Goal: Information Seeking & Learning: Find specific fact

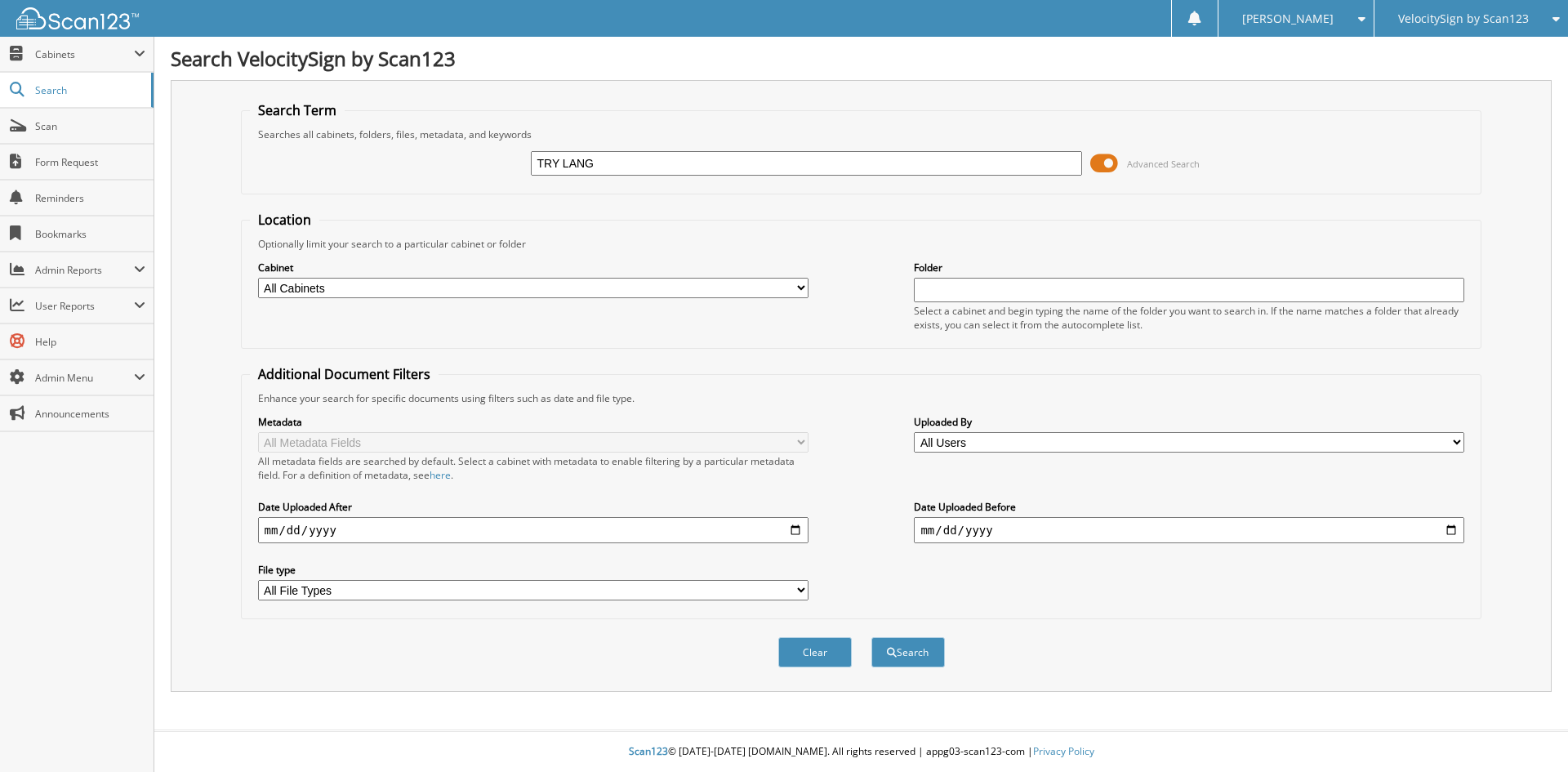
type input "TRY LANG"
click at [872, 638] on button "Search" at bounding box center [908, 652] width 74 height 30
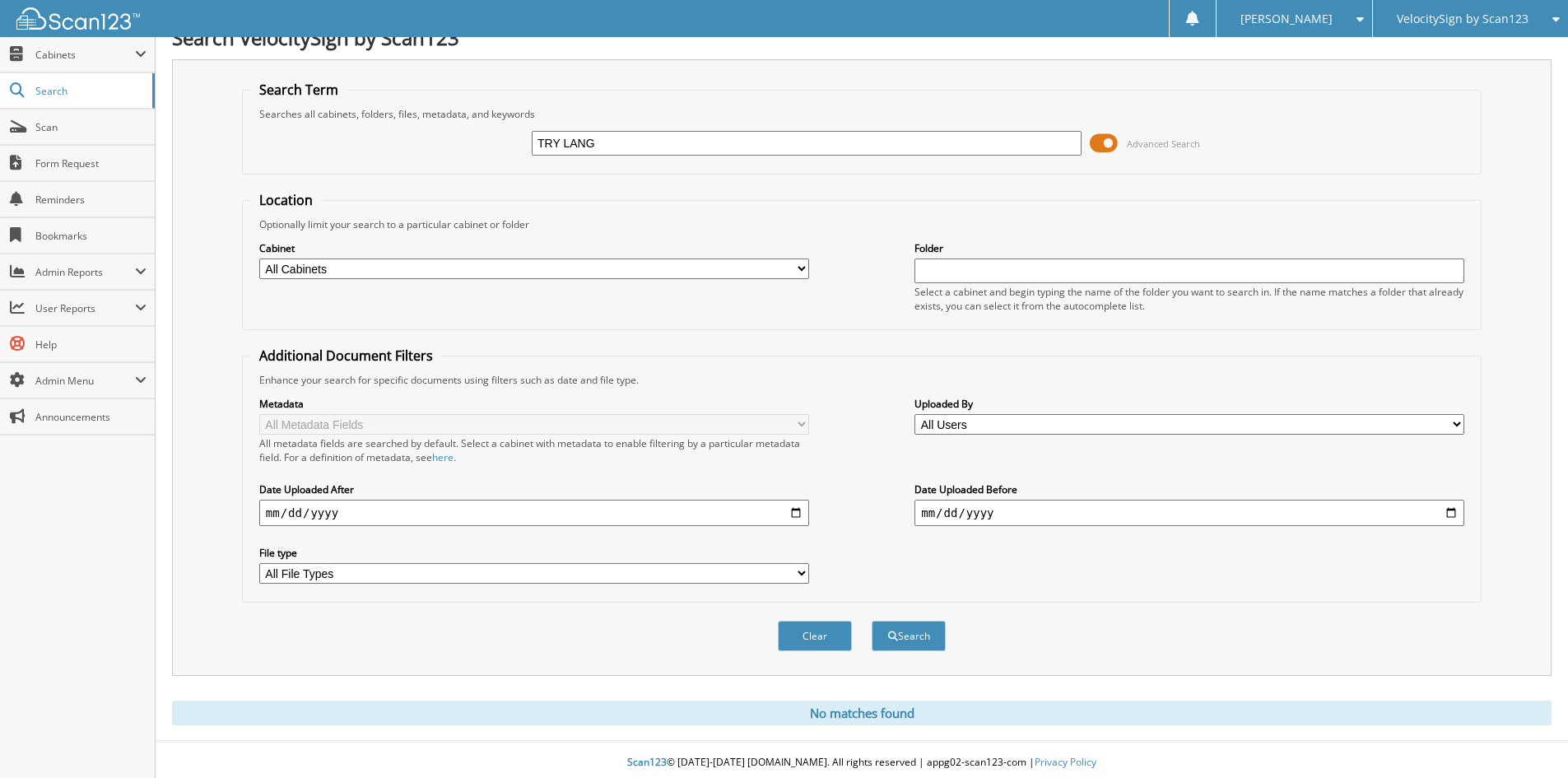
scroll to position [27, 0]
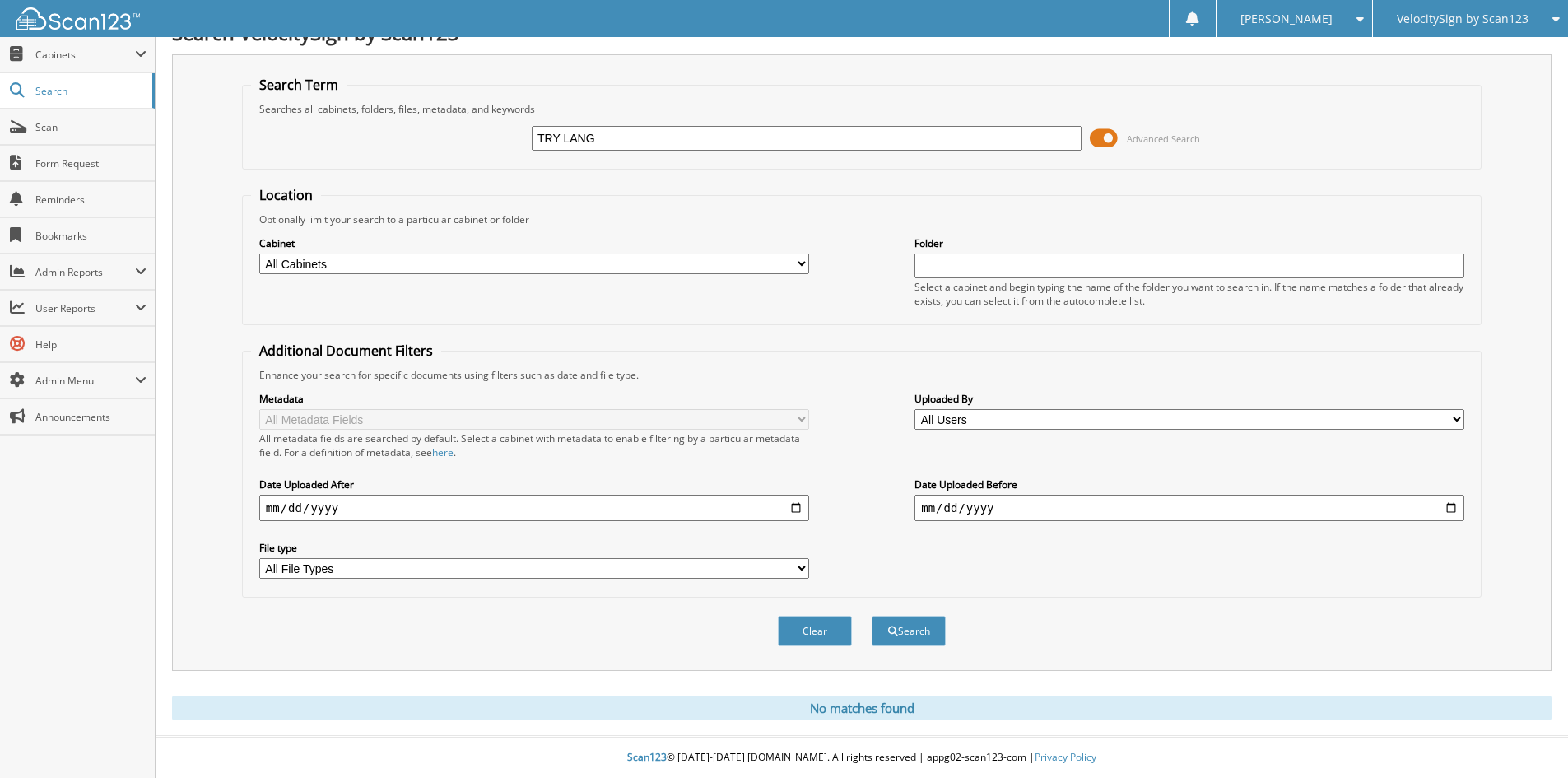
drag, startPoint x: 617, startPoint y: 143, endPoint x: 408, endPoint y: 143, distance: 209.0
click at [408, 143] on div "TRY LANG Advanced Search" at bounding box center [861, 138] width 1221 height 45
type input "TRY"
click at [872, 615] on button "Search" at bounding box center [908, 630] width 74 height 30
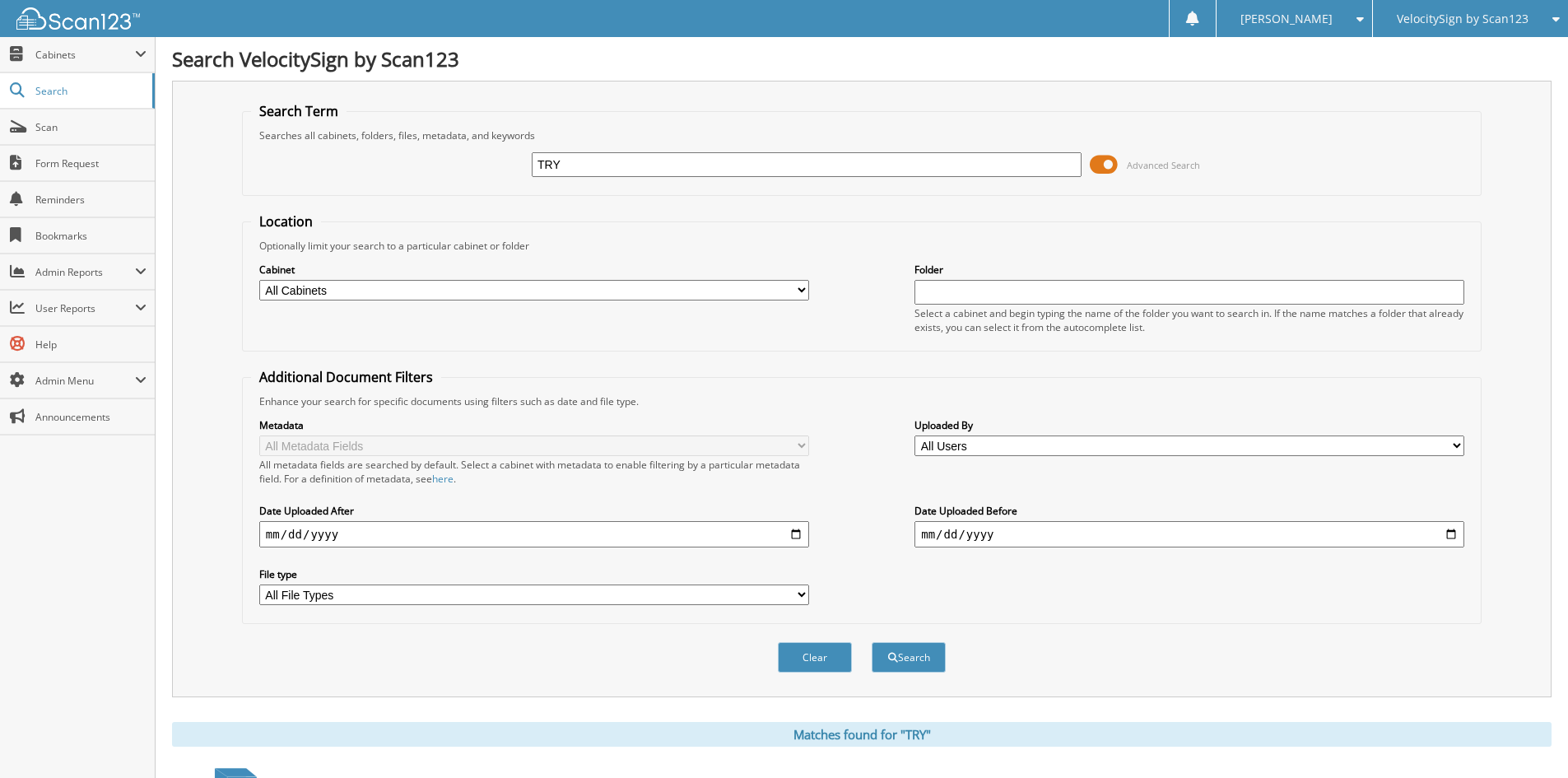
drag, startPoint x: 614, startPoint y: 171, endPoint x: 383, endPoint y: 171, distance: 231.0
click at [383, 171] on div "TRY Advanced Search" at bounding box center [861, 165] width 1221 height 45
click at [77, 59] on span "Cabinets" at bounding box center [85, 54] width 100 height 14
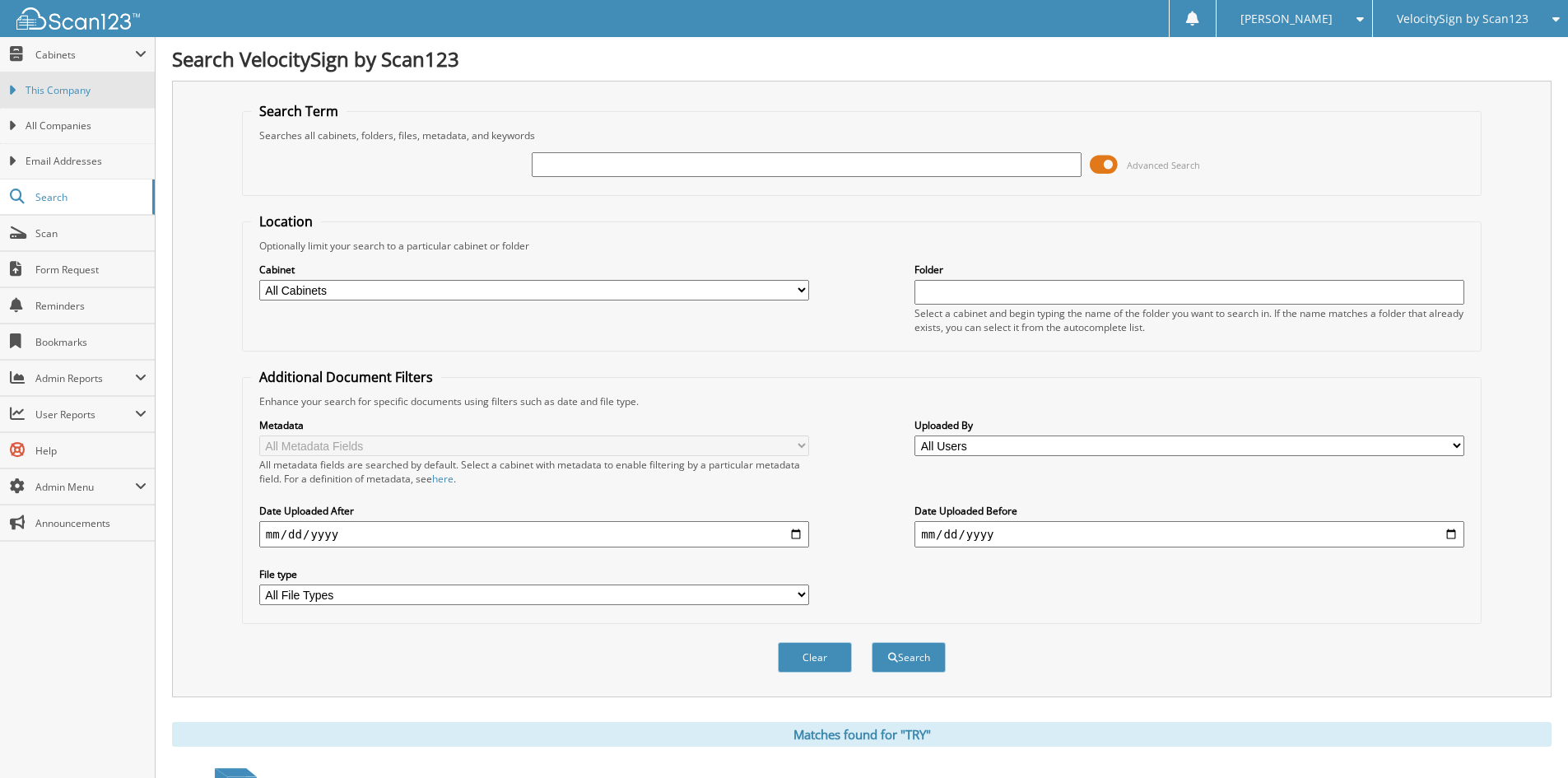
click at [78, 85] on span "This Company" at bounding box center [85, 90] width 121 height 15
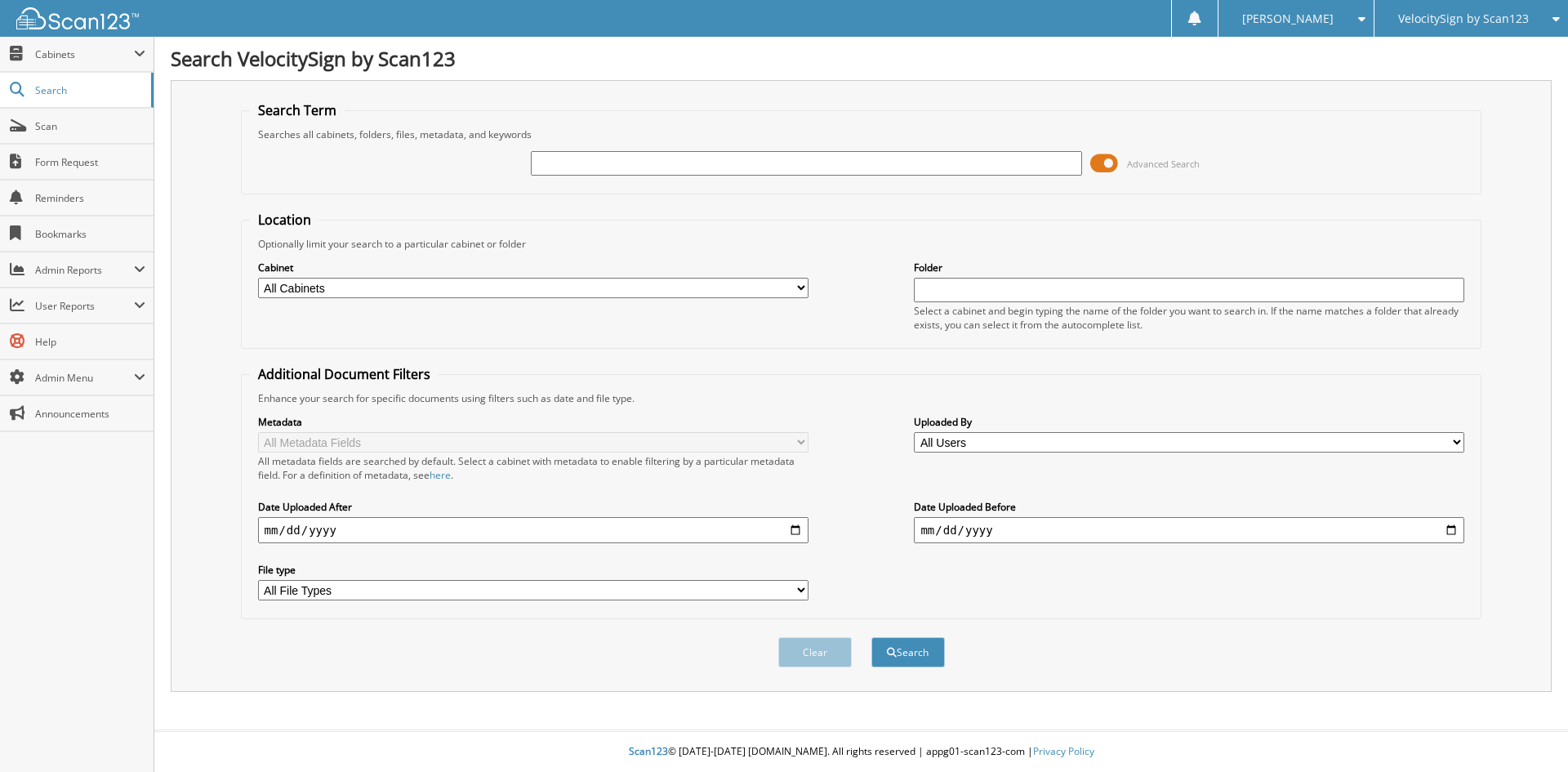
click at [414, 591] on select "All File Types PDF" at bounding box center [533, 590] width 550 height 20
click at [200, 540] on div "Search Term Searches all cabinets, folders, files, metadata, and keywords Advan…" at bounding box center [861, 385] width 1382 height 612
click at [915, 162] on input "text" at bounding box center [806, 163] width 550 height 25
type input "TRY"
click at [1092, 163] on span at bounding box center [1104, 163] width 28 height 25
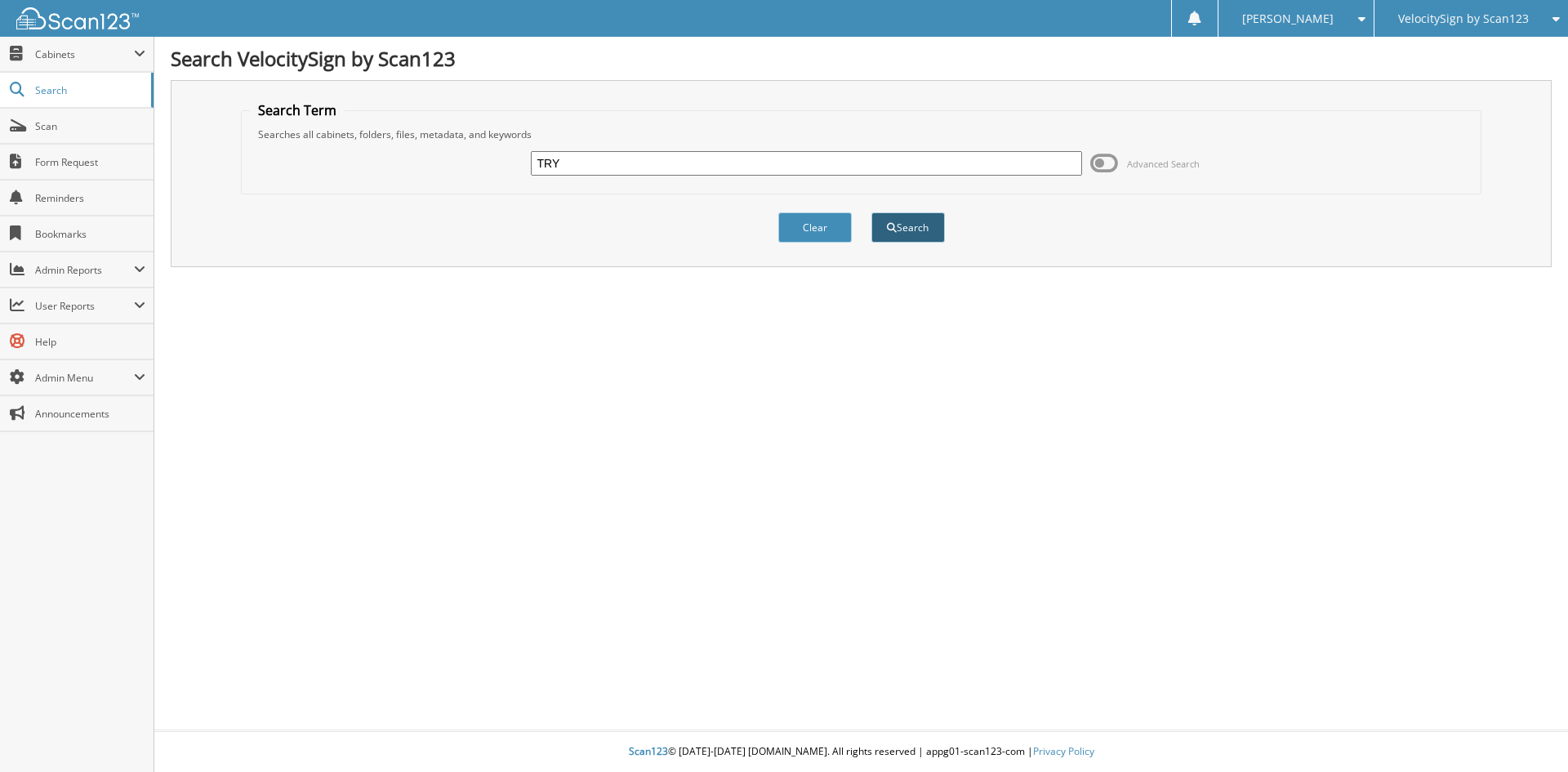
click at [905, 232] on button "Search" at bounding box center [908, 227] width 74 height 30
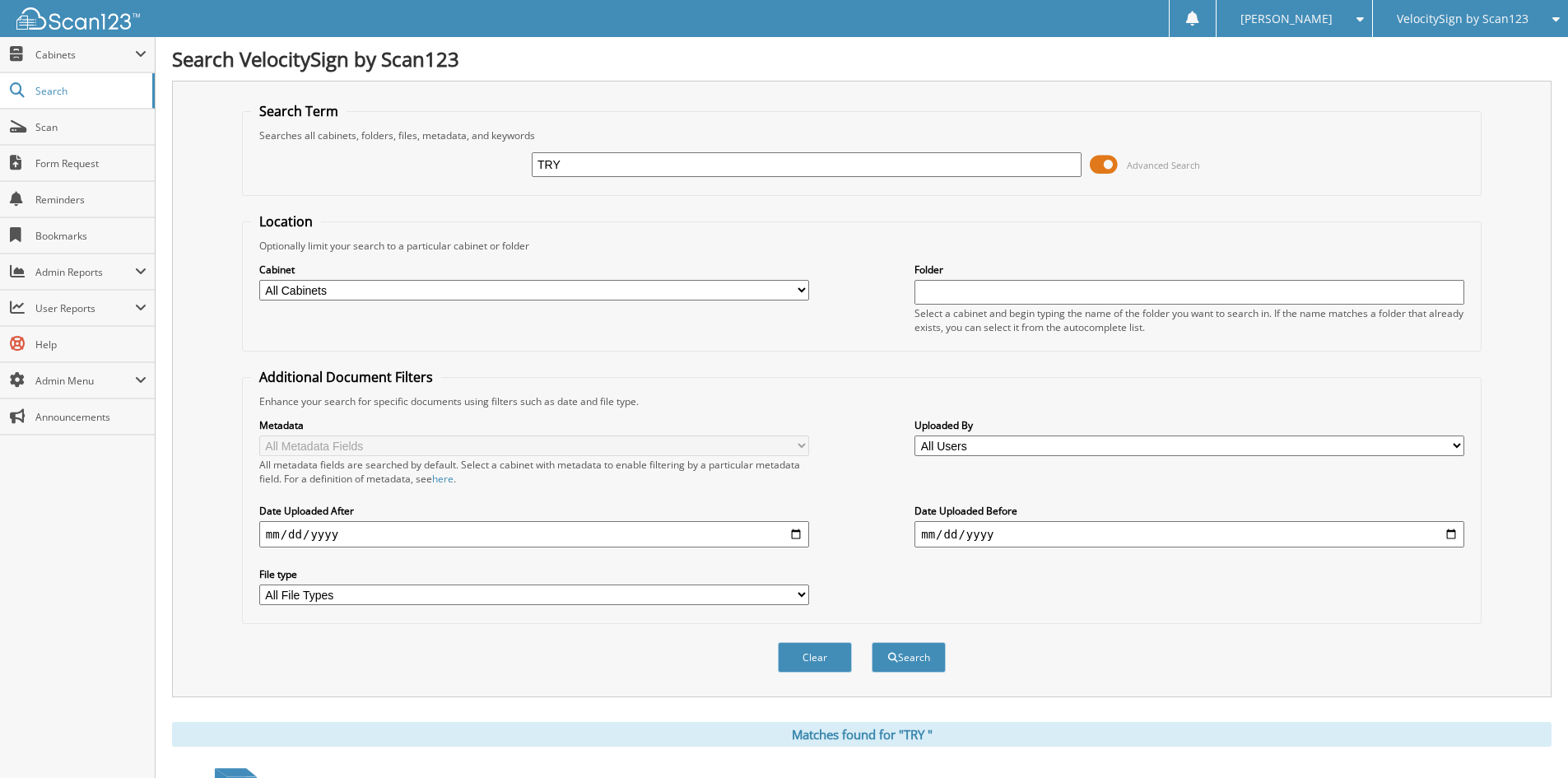
click at [697, 146] on div "TRY Advanced Search" at bounding box center [861, 165] width 1221 height 45
click at [702, 159] on input "TRY" at bounding box center [807, 165] width 549 height 25
type input "TRY LANG"
click at [883, 668] on button "Search" at bounding box center [908, 657] width 74 height 30
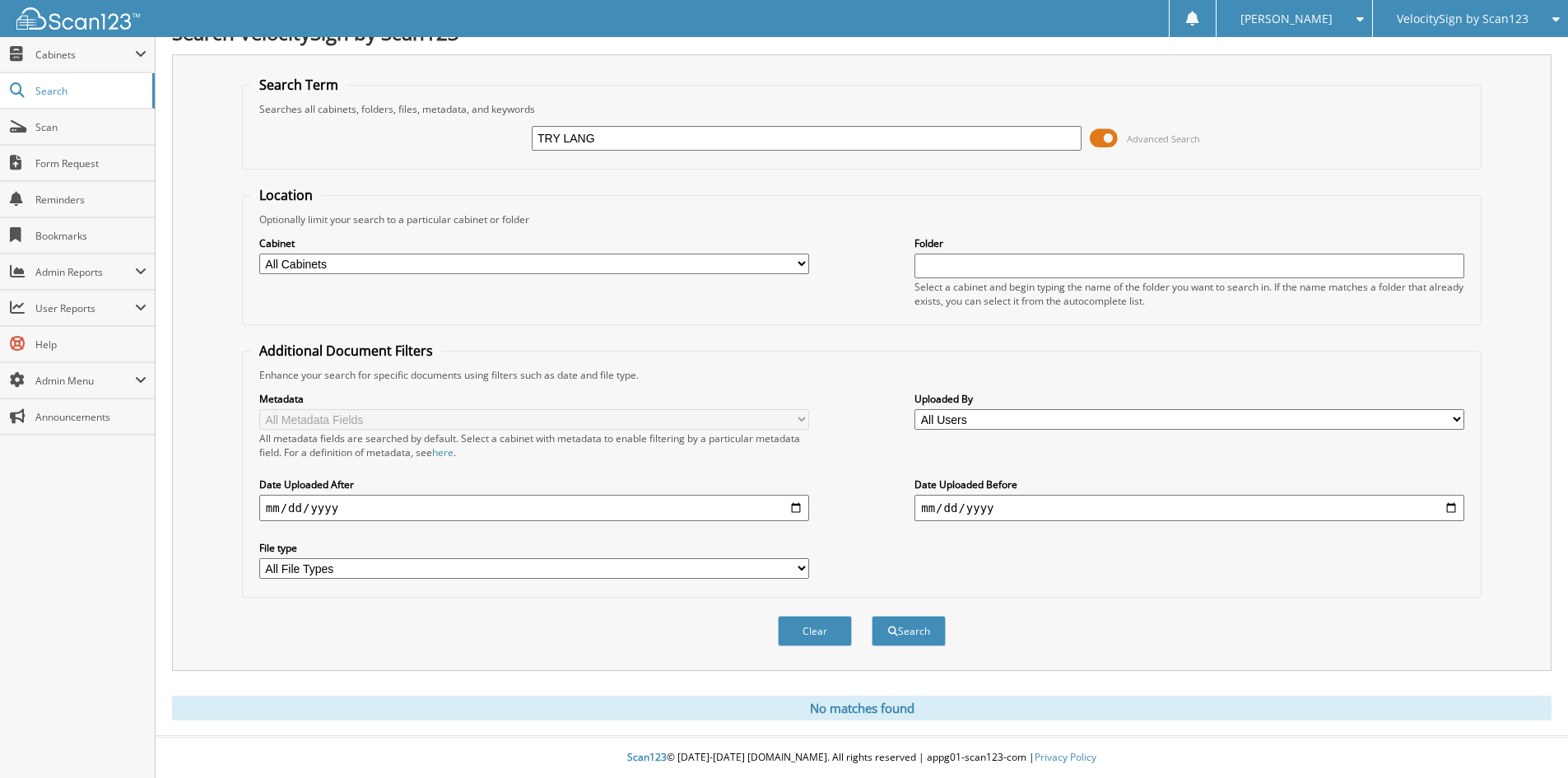
click at [1107, 135] on span at bounding box center [1103, 138] width 28 height 25
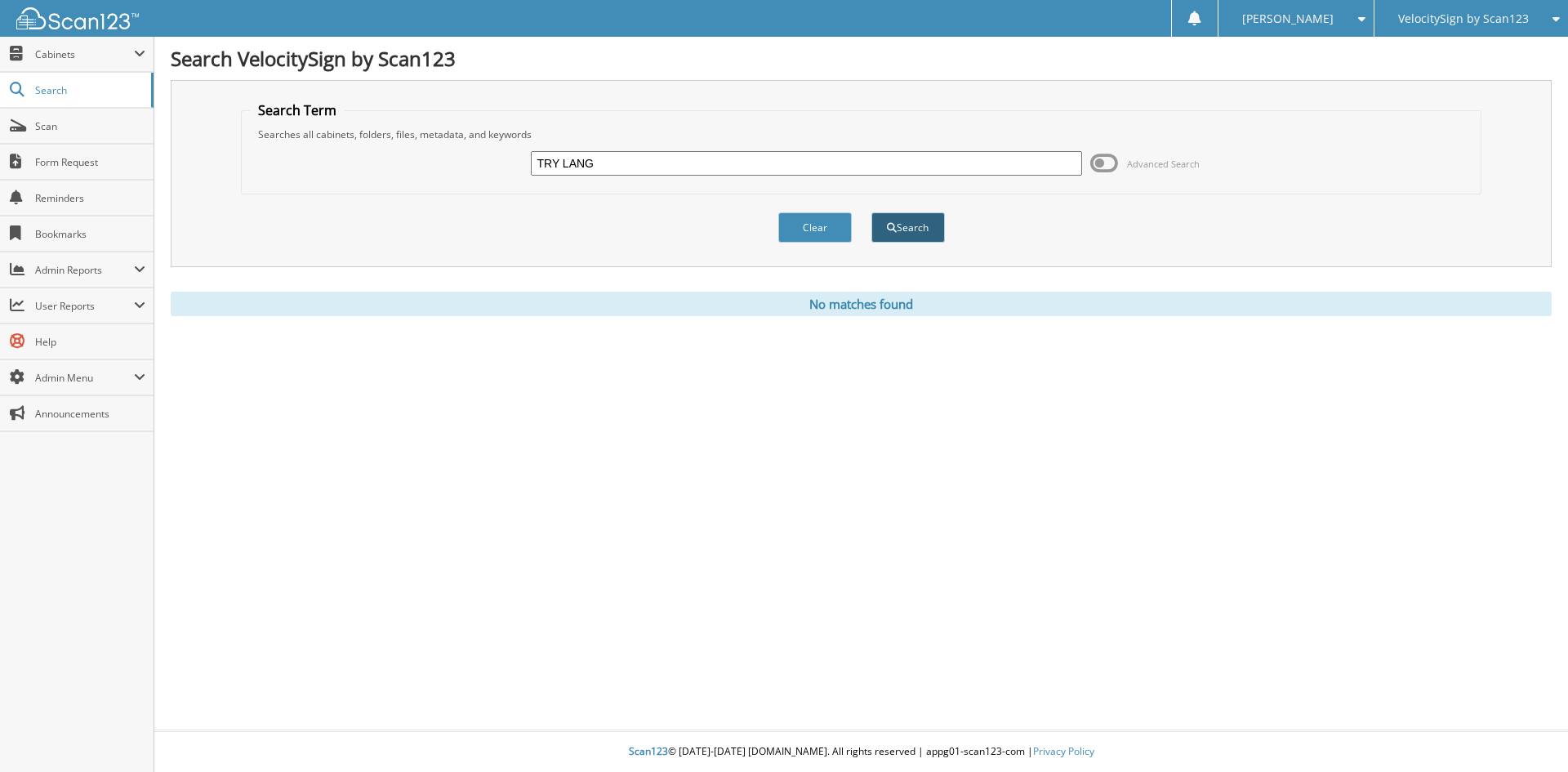
click at [922, 230] on button "Search" at bounding box center [908, 227] width 74 height 30
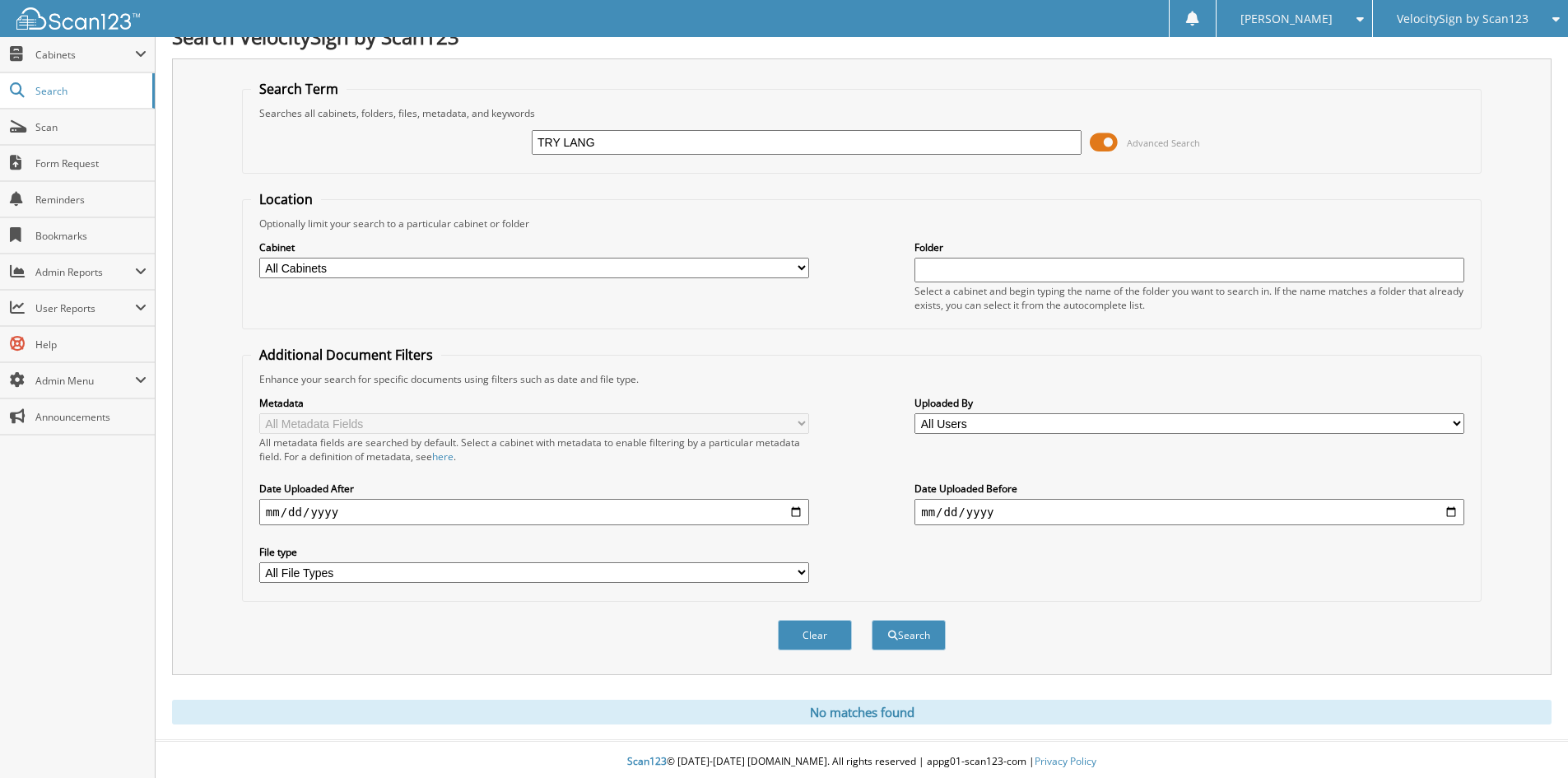
scroll to position [27, 0]
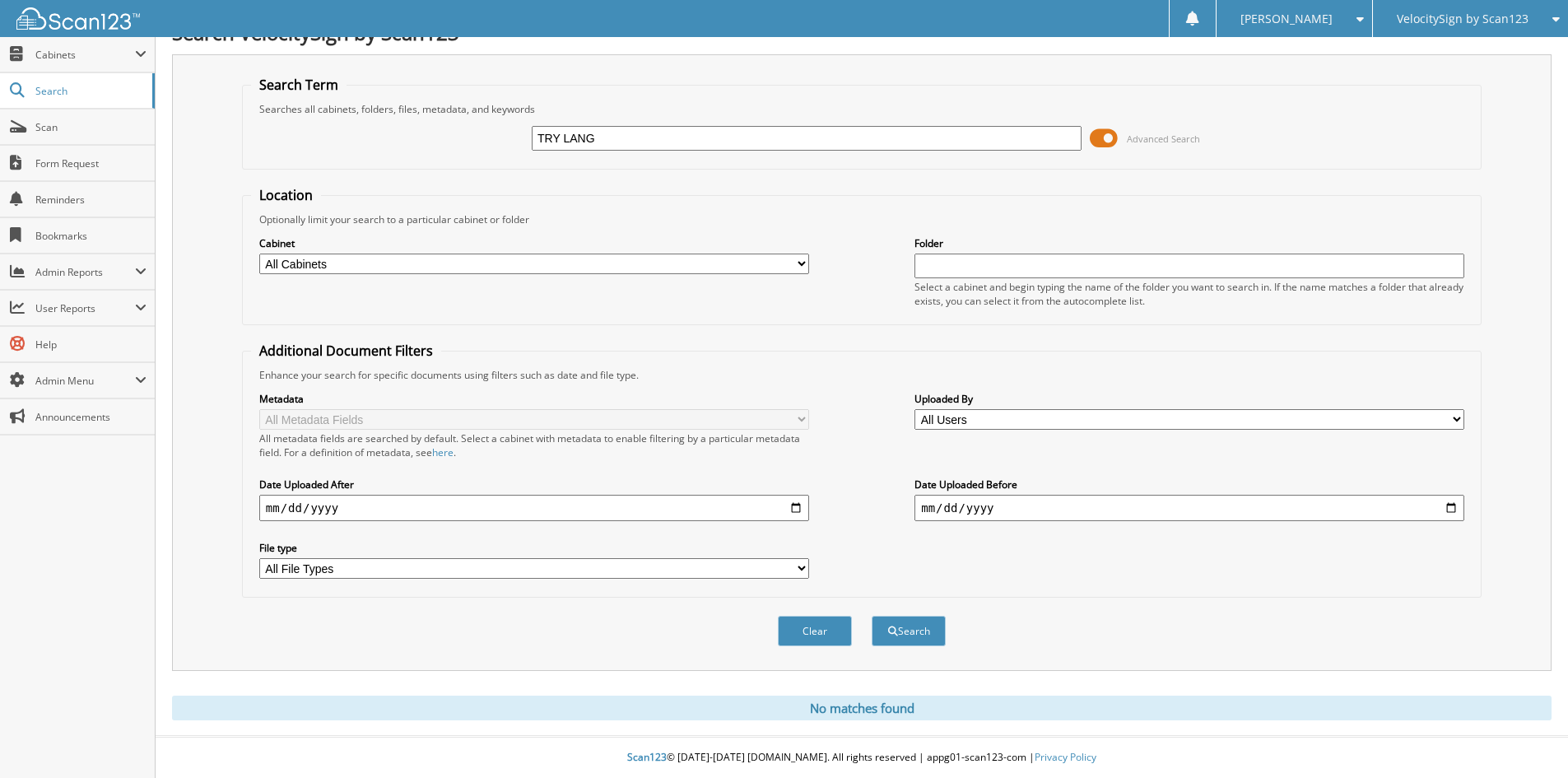
click at [1049, 425] on select "All Users Billing Department Brent Gross Erich Alfsen Fox Cloud Frenlyn Logdo J…" at bounding box center [1189, 419] width 549 height 20
click at [876, 467] on div "Metadata All Metadata Fields All metadata fields are searched by default. Selec…" at bounding box center [861, 486] width 1221 height 207
click at [67, 61] on span "Cabinets" at bounding box center [85, 54] width 100 height 14
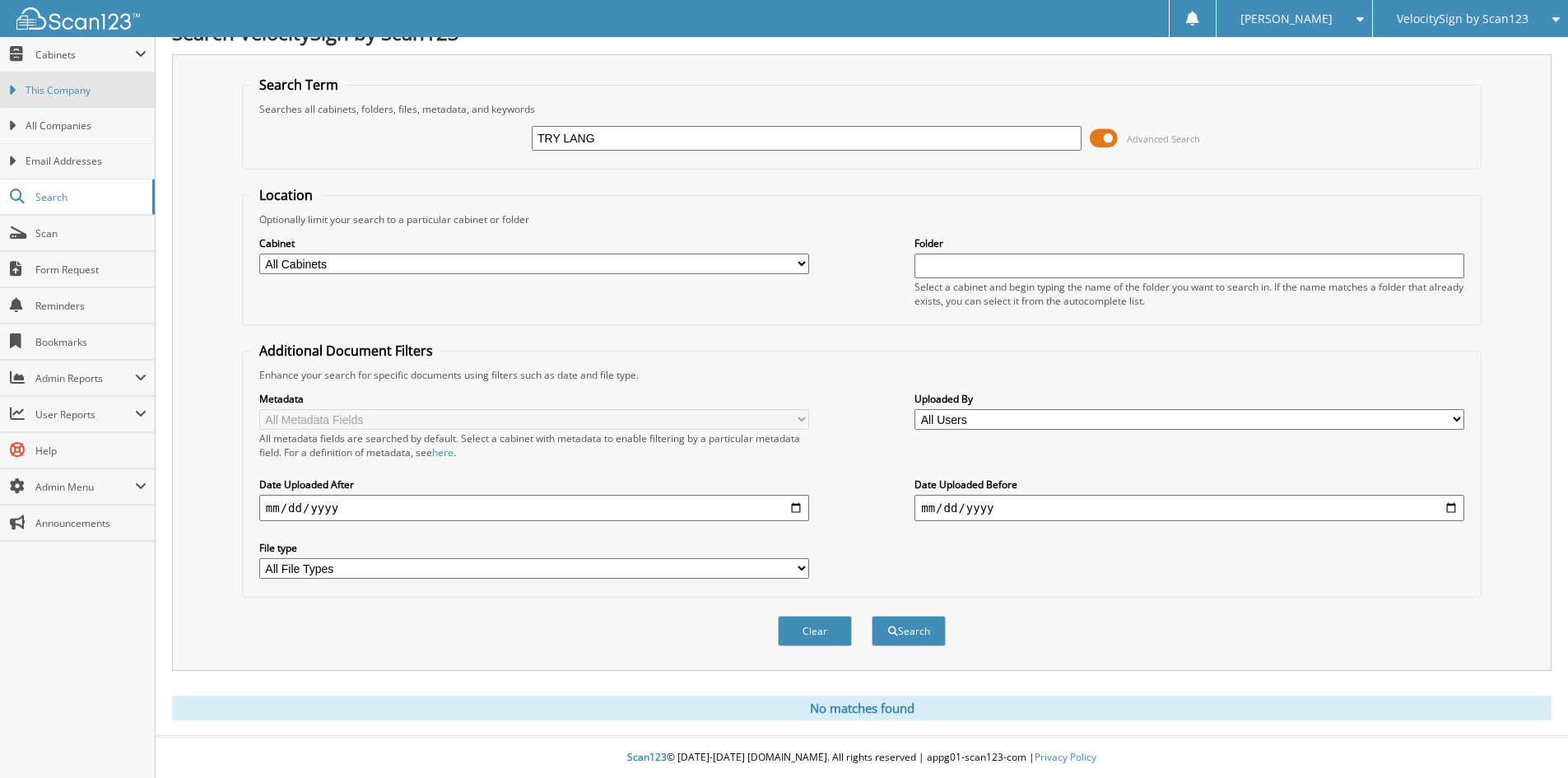
click at [69, 96] on span "This Company" at bounding box center [85, 90] width 121 height 15
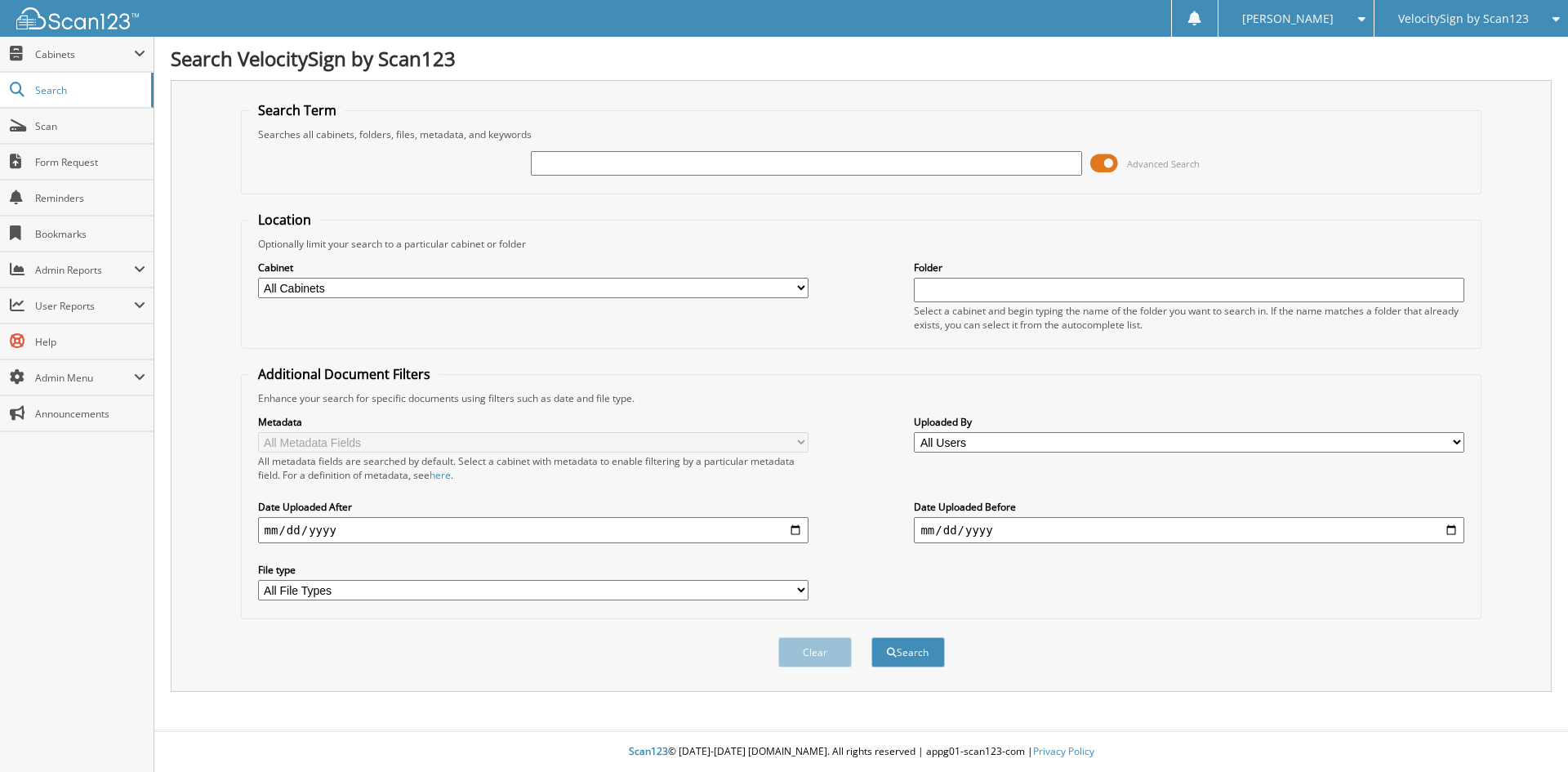
click at [776, 167] on input "text" at bounding box center [806, 163] width 550 height 25
type input "TEST"
click at [872, 638] on button "Search" at bounding box center [908, 652] width 74 height 30
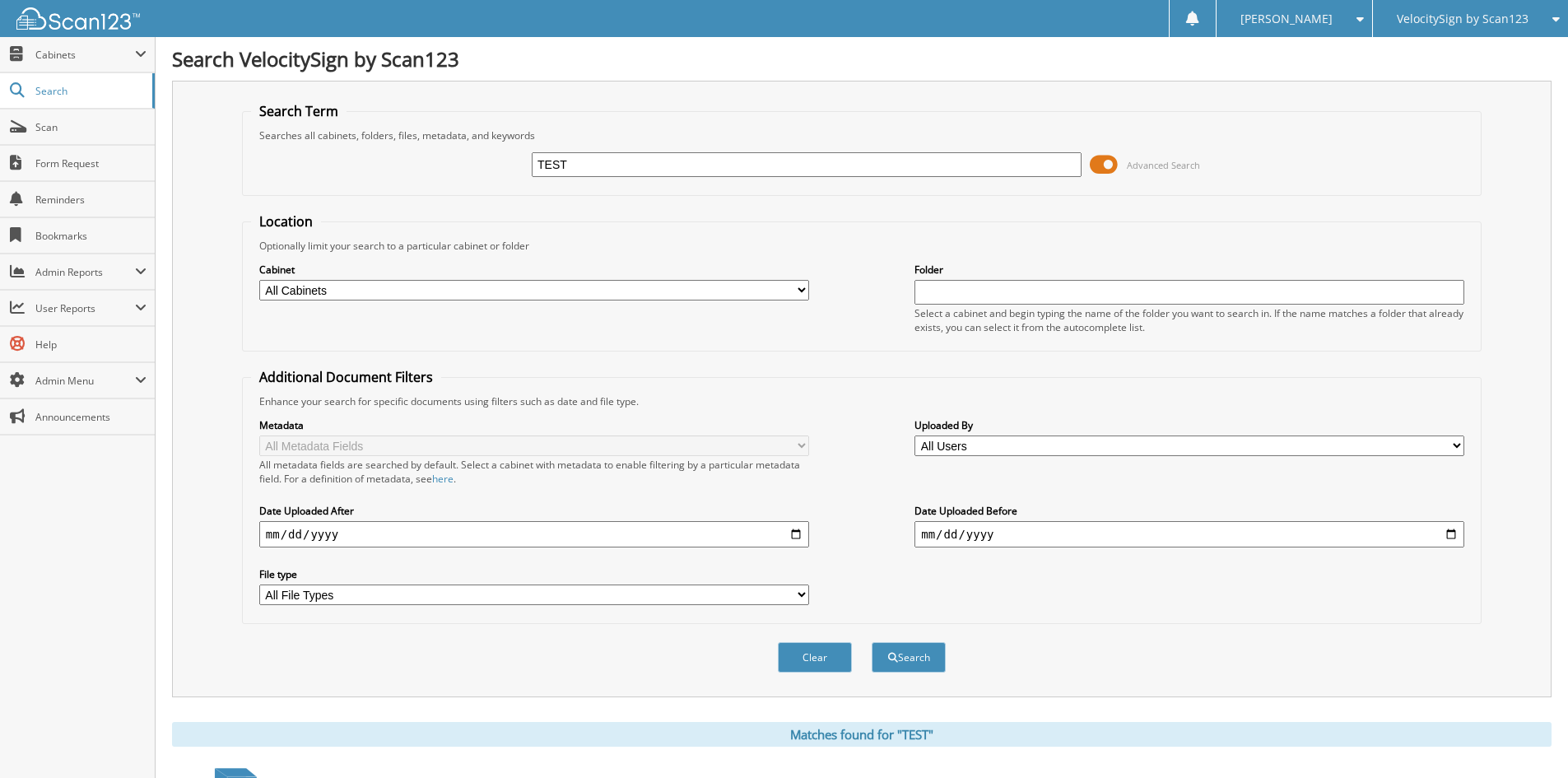
click at [631, 157] on input "TEST" at bounding box center [807, 165] width 549 height 25
type input "TEST1"
click at [872, 643] on button "Search" at bounding box center [908, 657] width 74 height 30
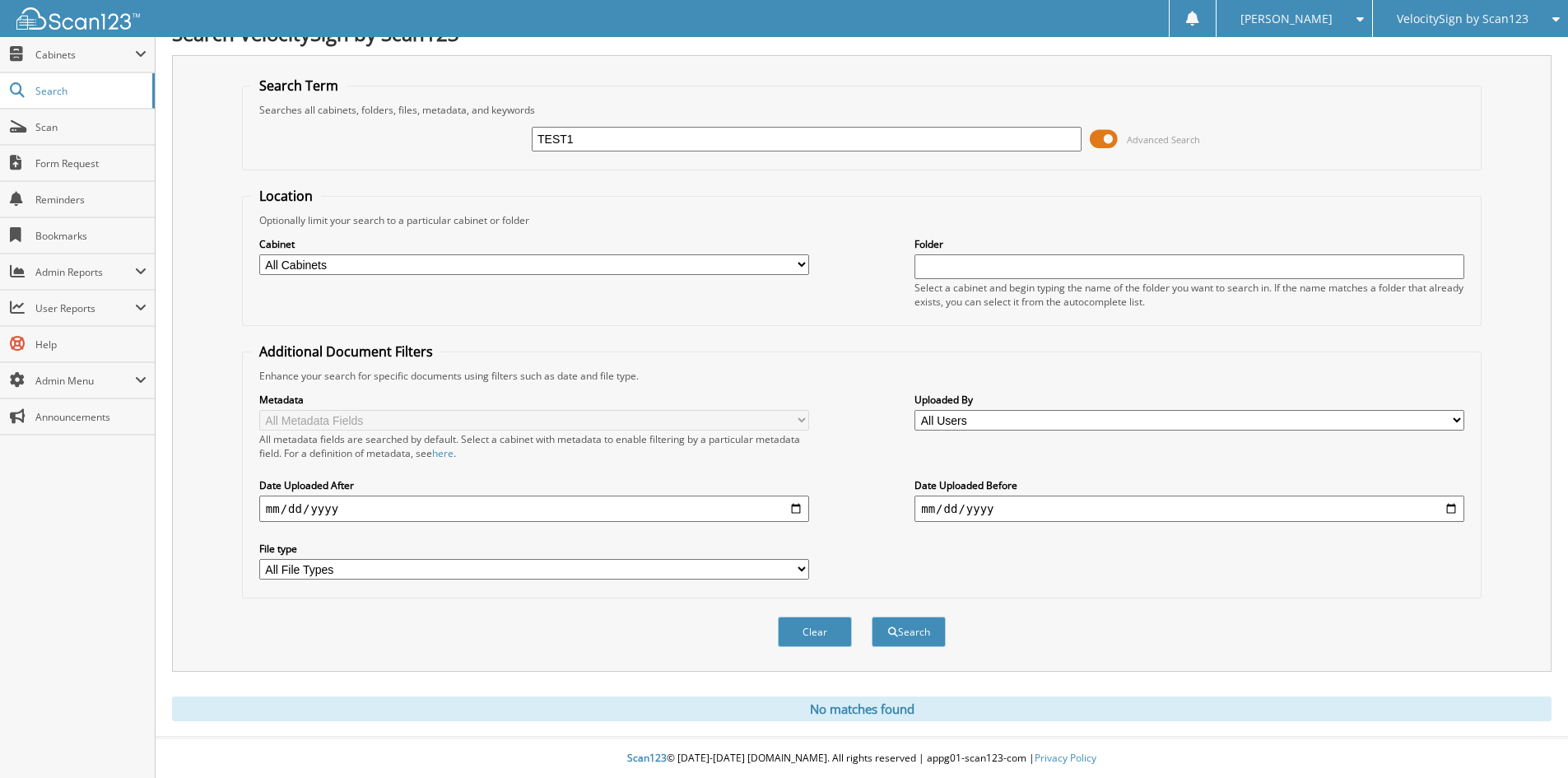
scroll to position [27, 0]
click at [117, 54] on span "Cabinets" at bounding box center [85, 54] width 100 height 14
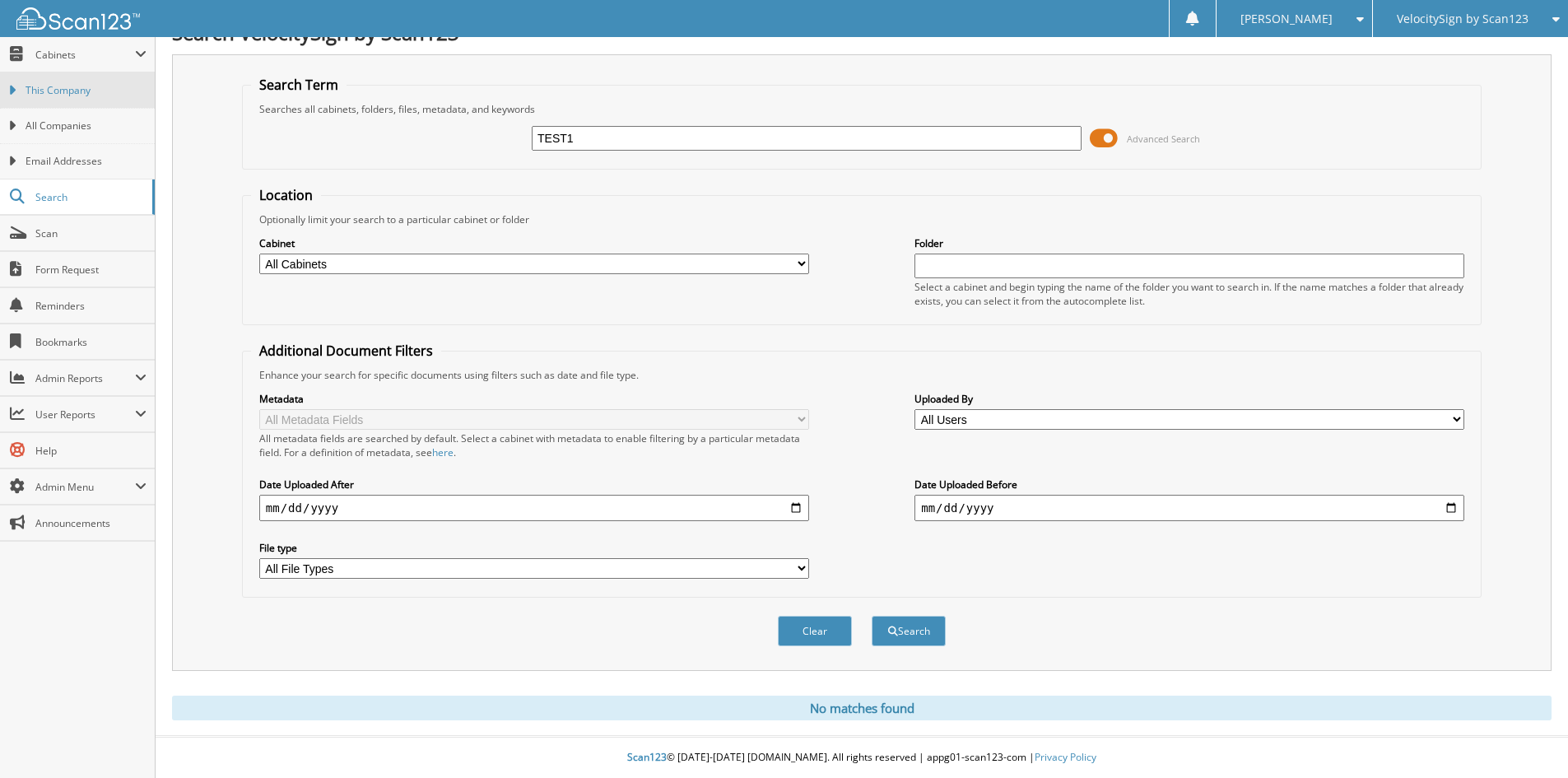
click at [98, 88] on span "This Company" at bounding box center [85, 90] width 121 height 15
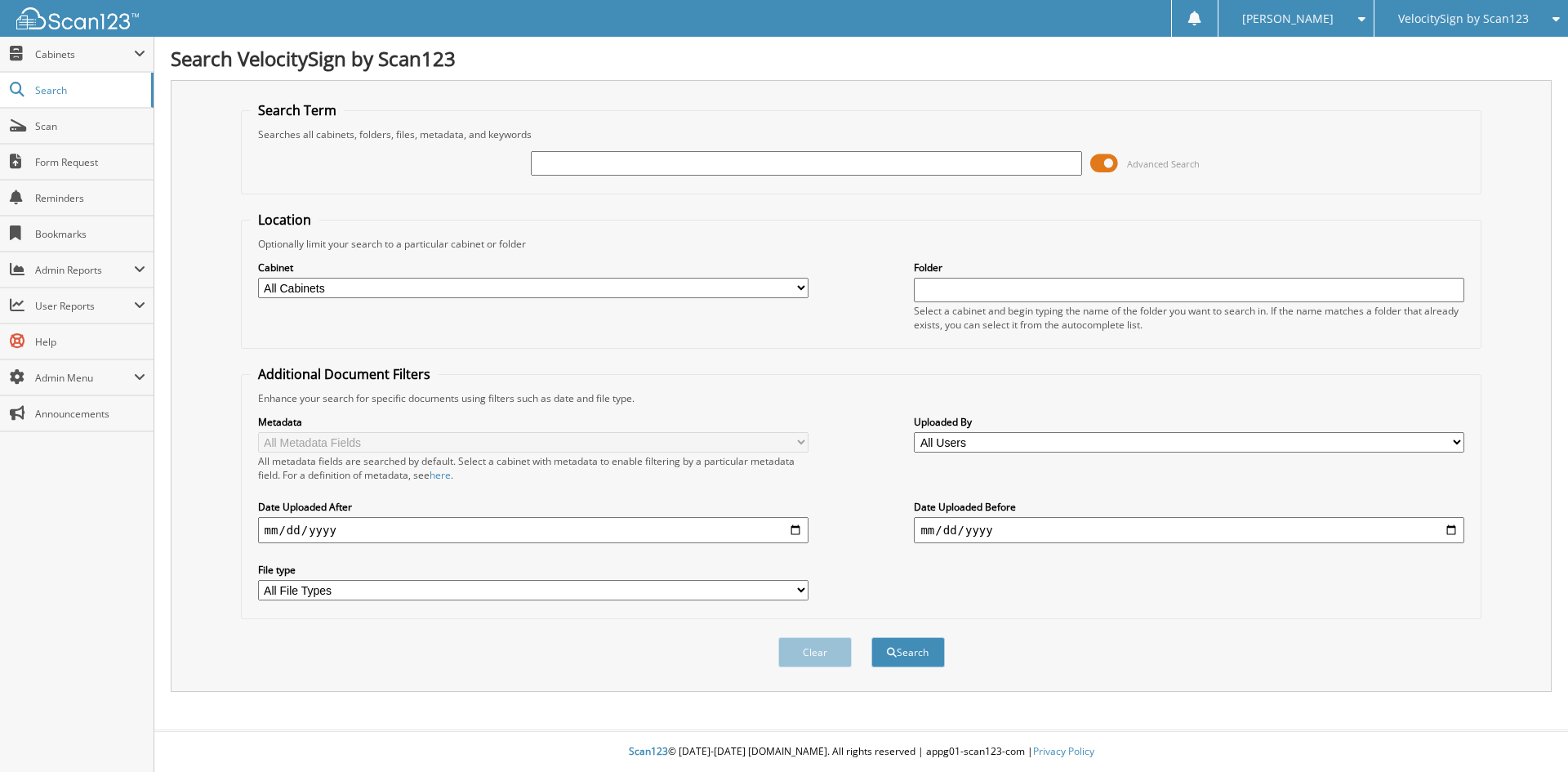
click at [778, 287] on select "All Cabinets Contracts DEMO Fox C. Jacob M. Jeff Demain Mark S. Needs Filing" at bounding box center [533, 287] width 550 height 20
select select "51318"
click at [258, 277] on select "All Cabinets Contracts DEMO Fox C. Jacob M. Jeff Demain Mark S. Needs Filing" at bounding box center [533, 287] width 550 height 20
click at [767, 161] on input "text" at bounding box center [806, 163] width 550 height 25
type input "TEST1"
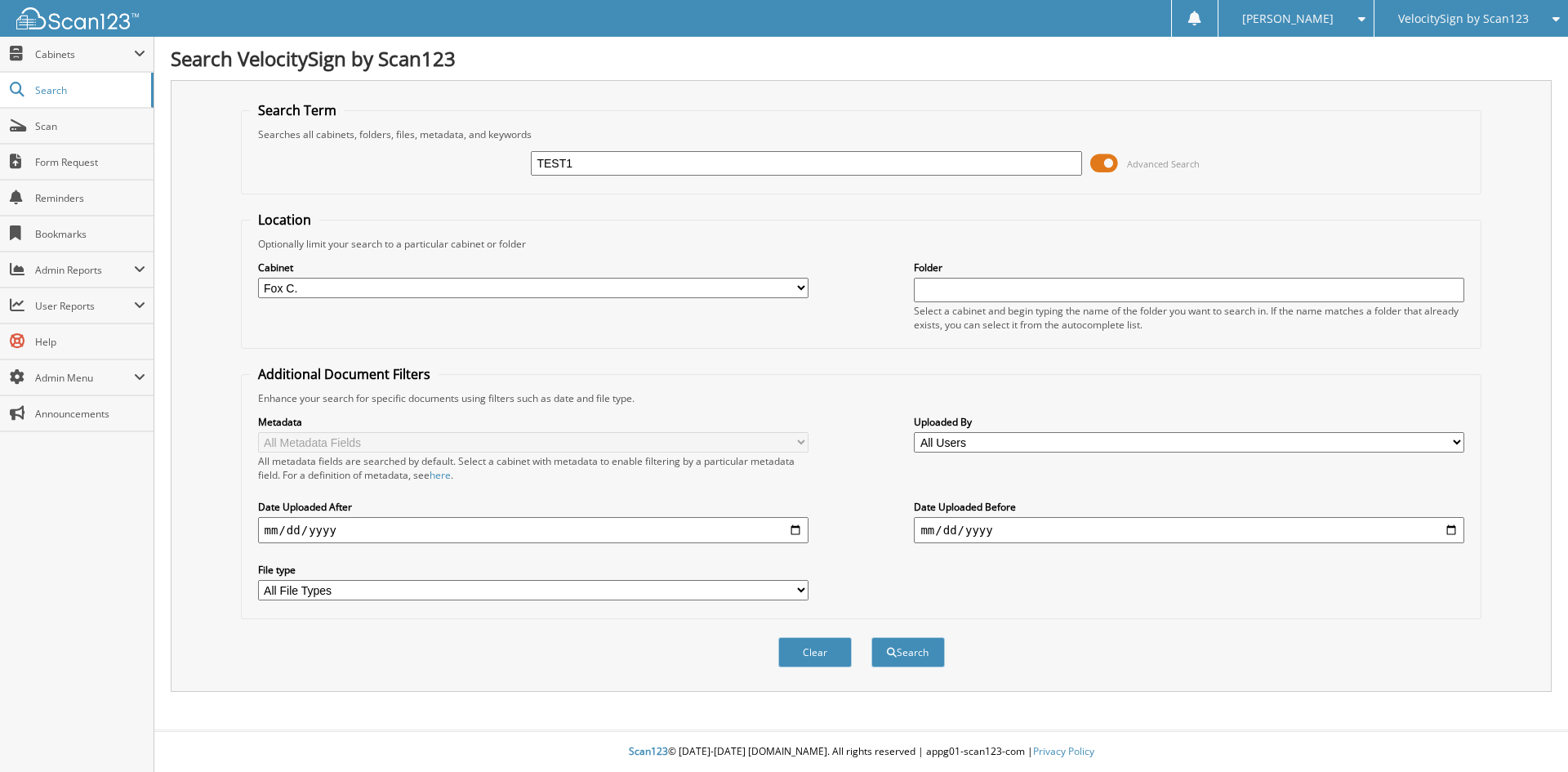
click at [872, 638] on button "Search" at bounding box center [908, 652] width 74 height 30
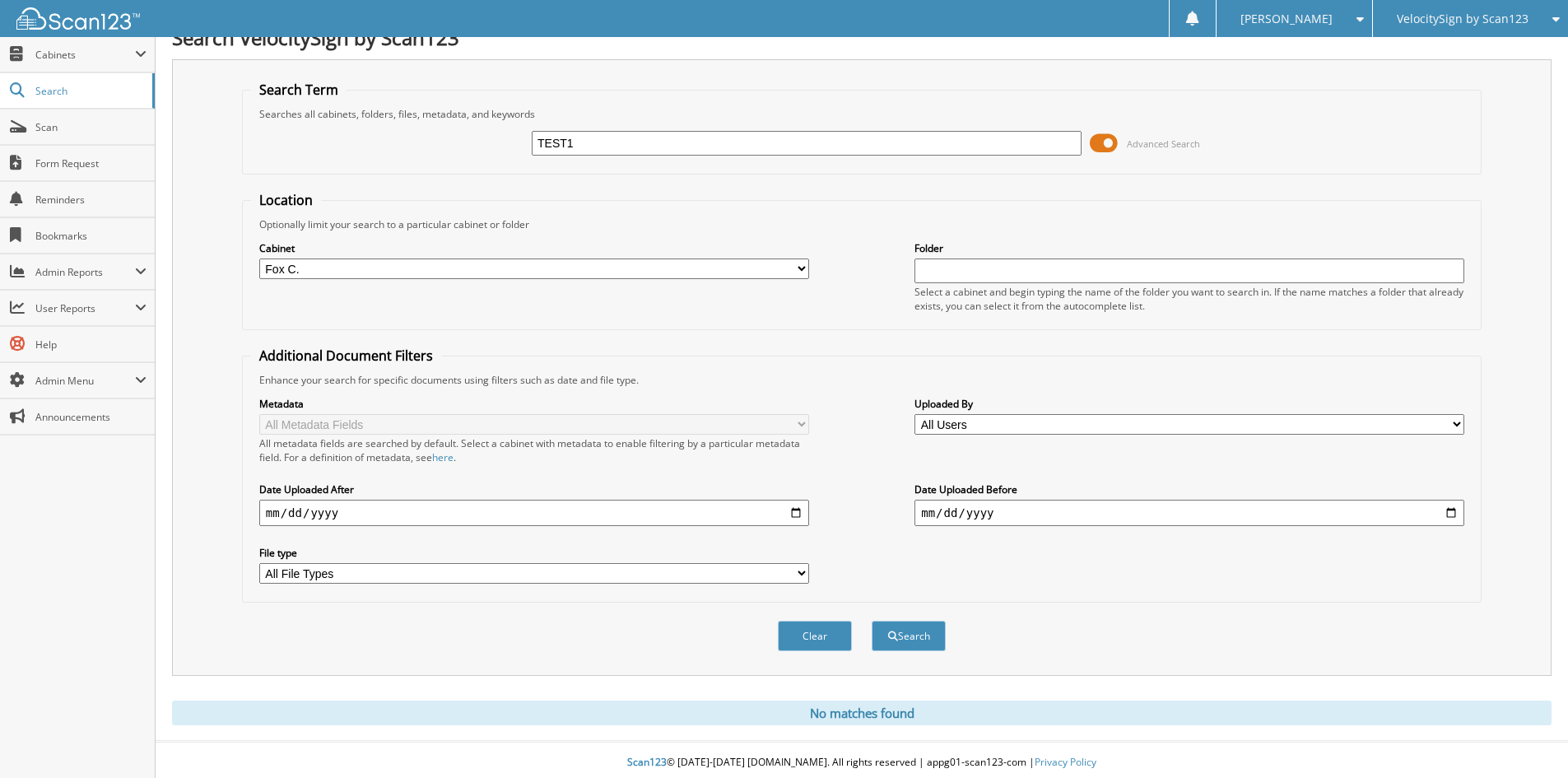
scroll to position [27, 0]
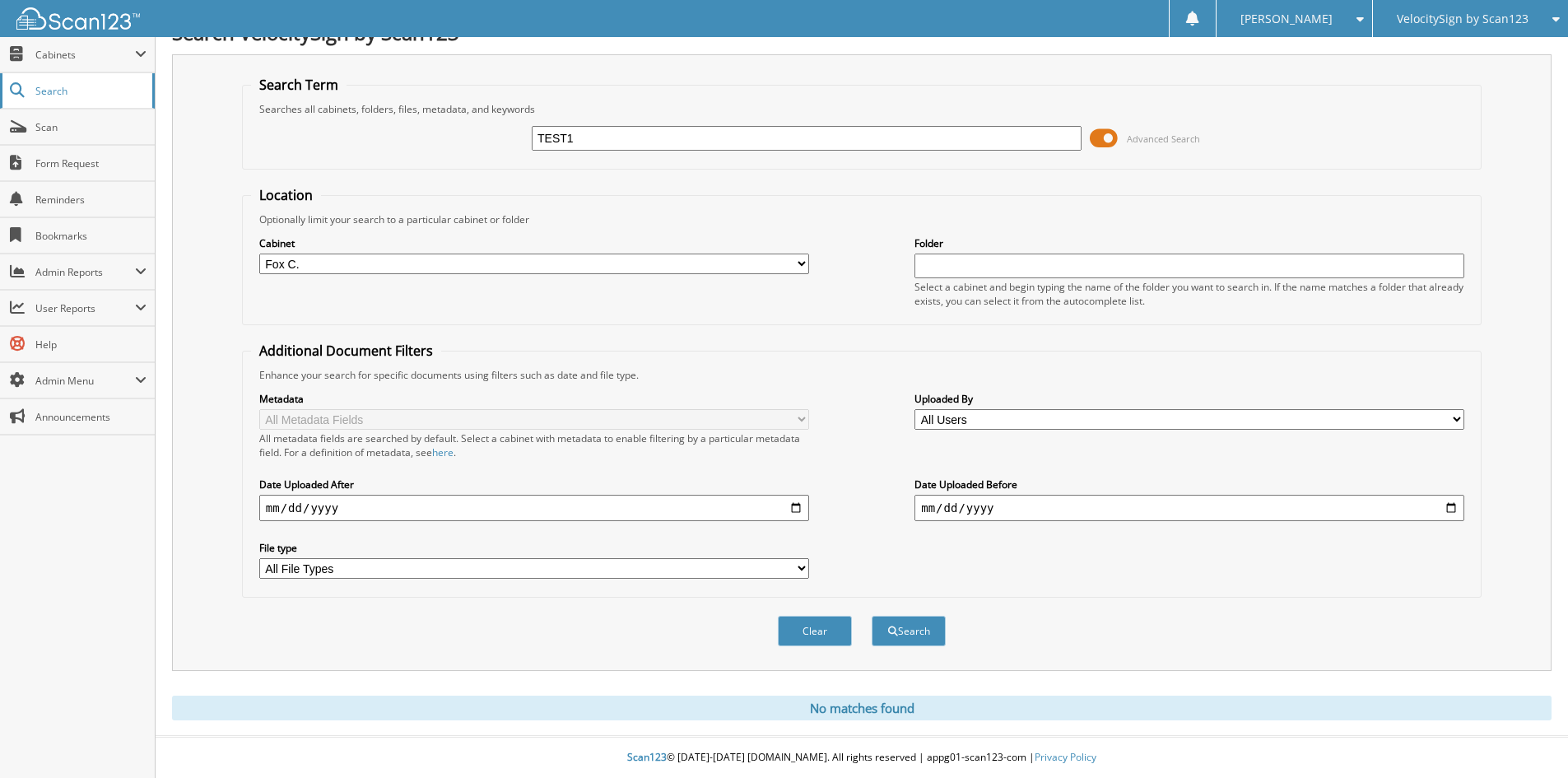
click at [65, 97] on span "Search" at bounding box center [90, 91] width 108 height 14
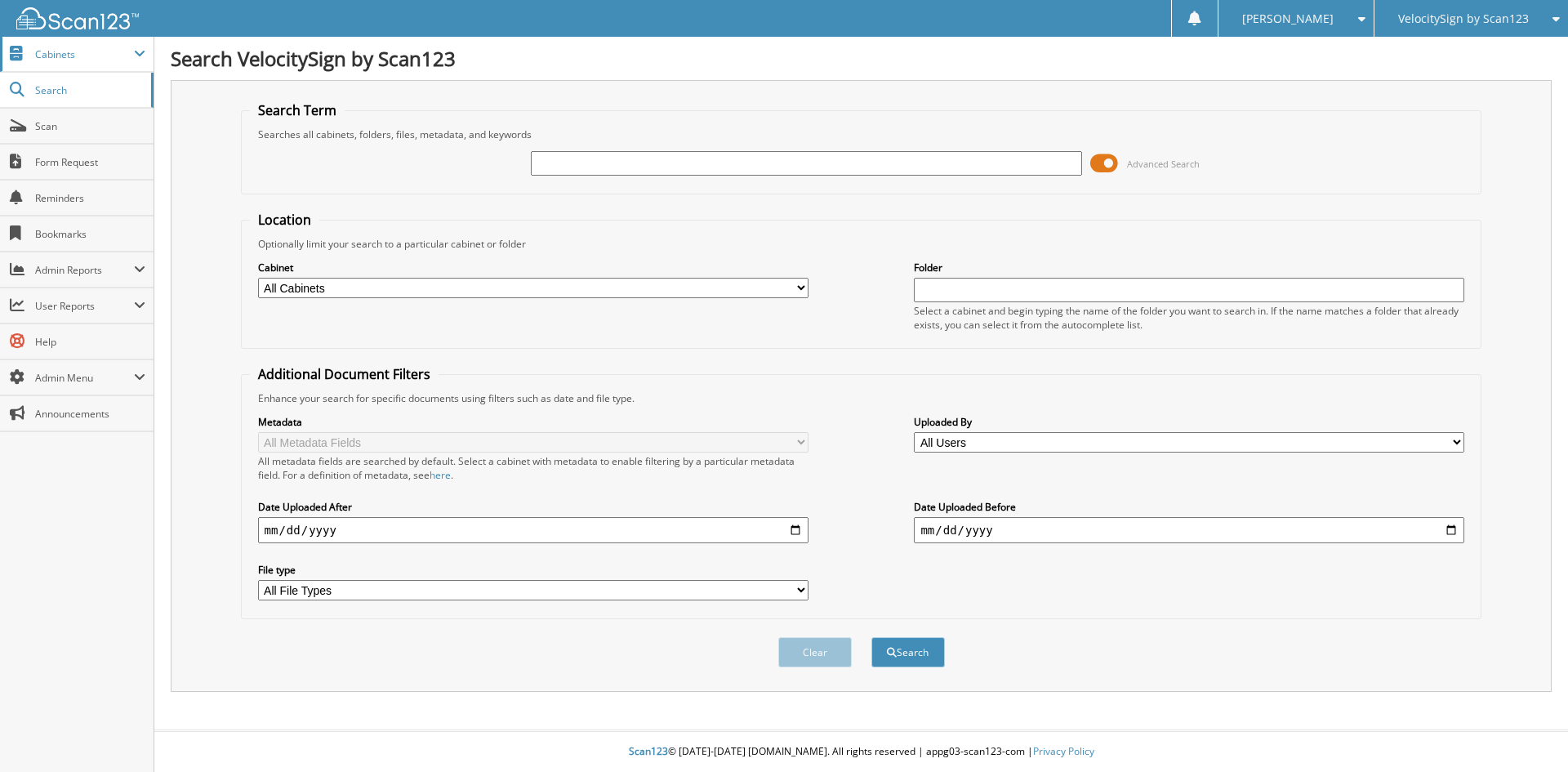
click at [91, 55] on span "Cabinets" at bounding box center [84, 54] width 99 height 13
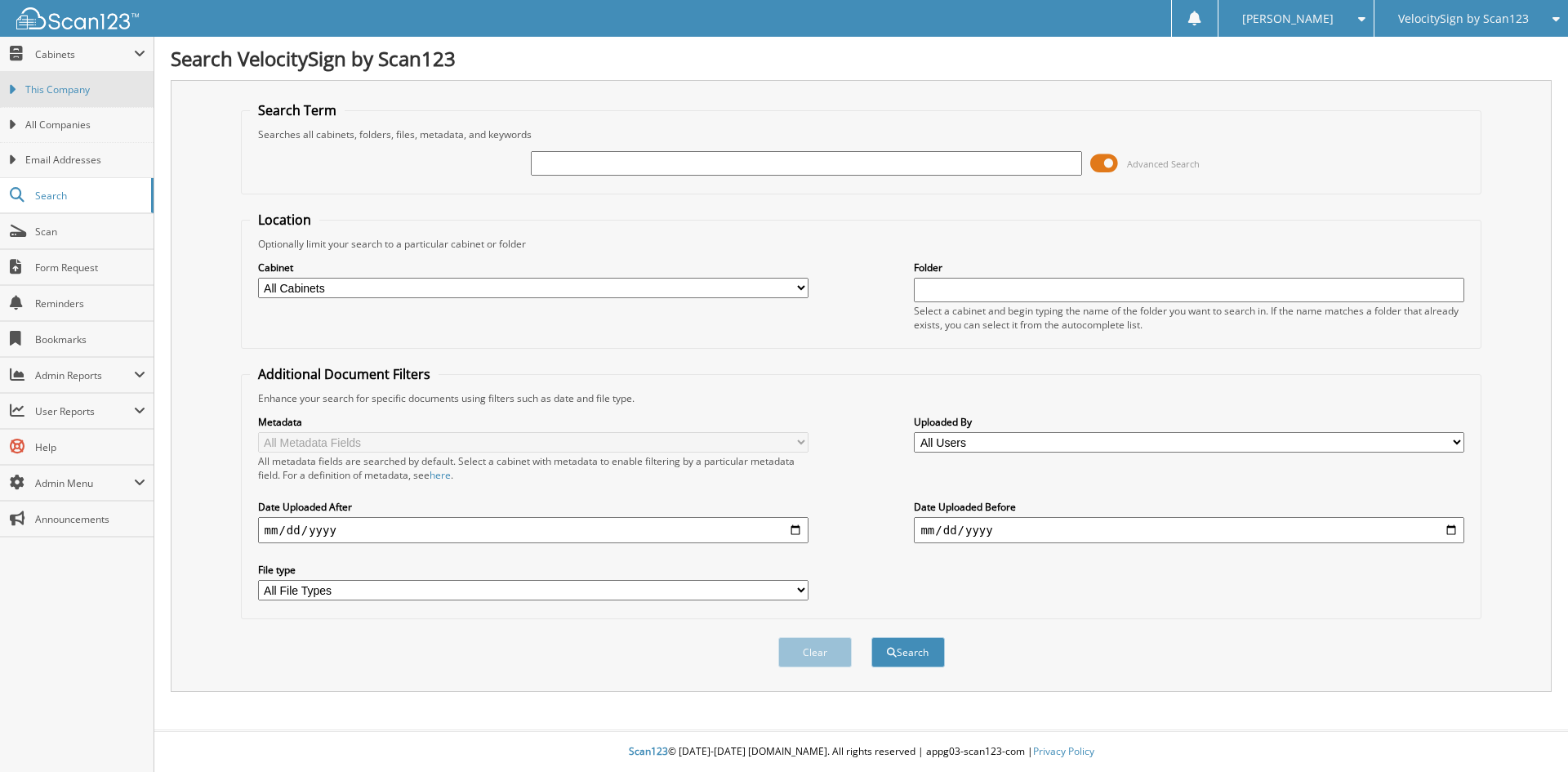
click at [73, 96] on span "This Company" at bounding box center [84, 89] width 120 height 14
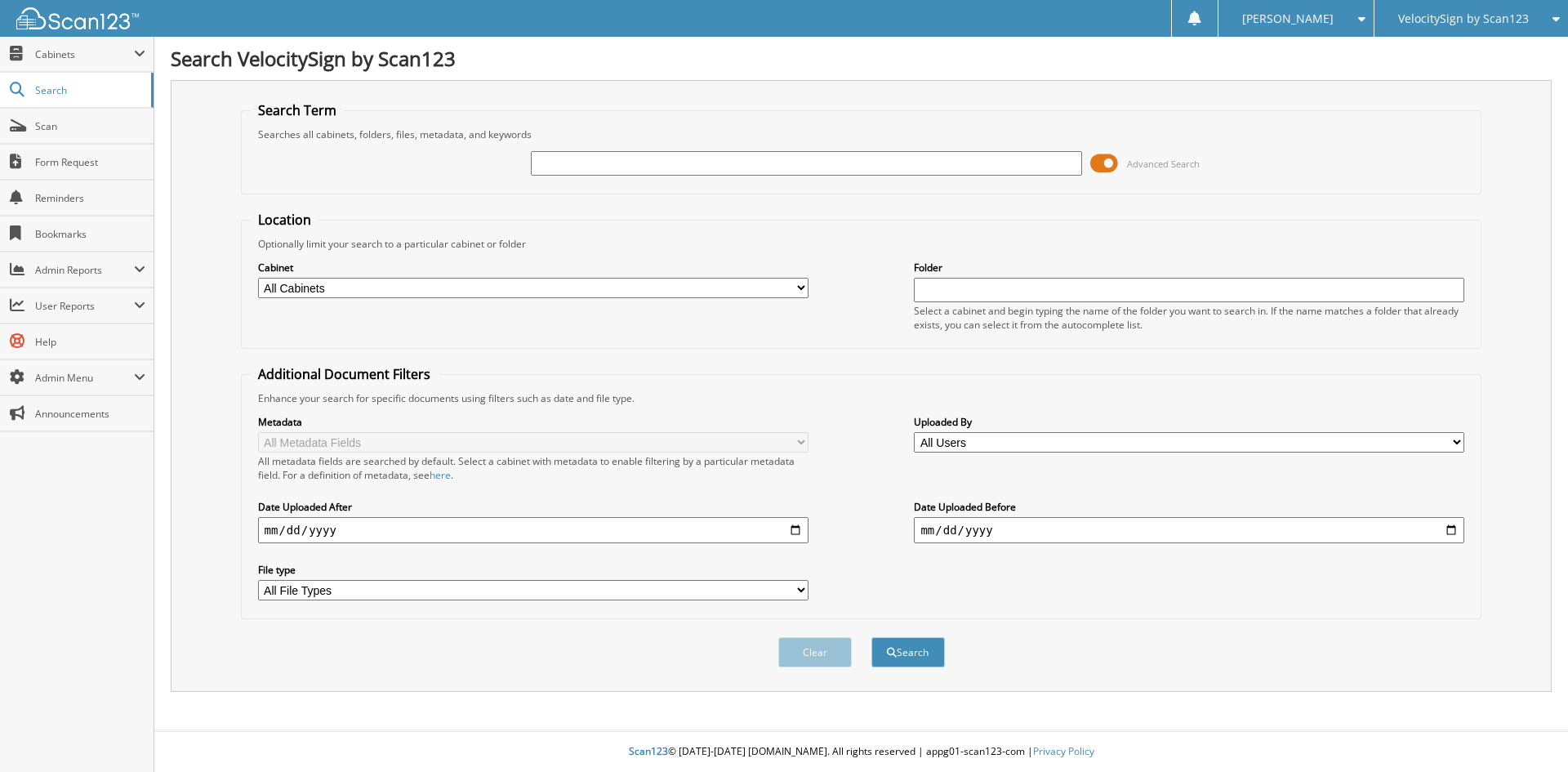
click at [1133, 438] on select "All Users Billing Department [PERSON_NAME] [PERSON_NAME] Fox Cloud Frenlyn Logd…" at bounding box center [1189, 442] width 550 height 20
click at [1132, 441] on select "All Users Billing Department [PERSON_NAME] [PERSON_NAME] Fox Cloud Frenlyn Logd…" at bounding box center [1189, 442] width 550 height 20
click at [1101, 299] on input "text" at bounding box center [1189, 290] width 550 height 25
click at [1111, 528] on input "date" at bounding box center [1189, 529] width 550 height 26
click at [667, 162] on input "text" at bounding box center [806, 163] width 550 height 25
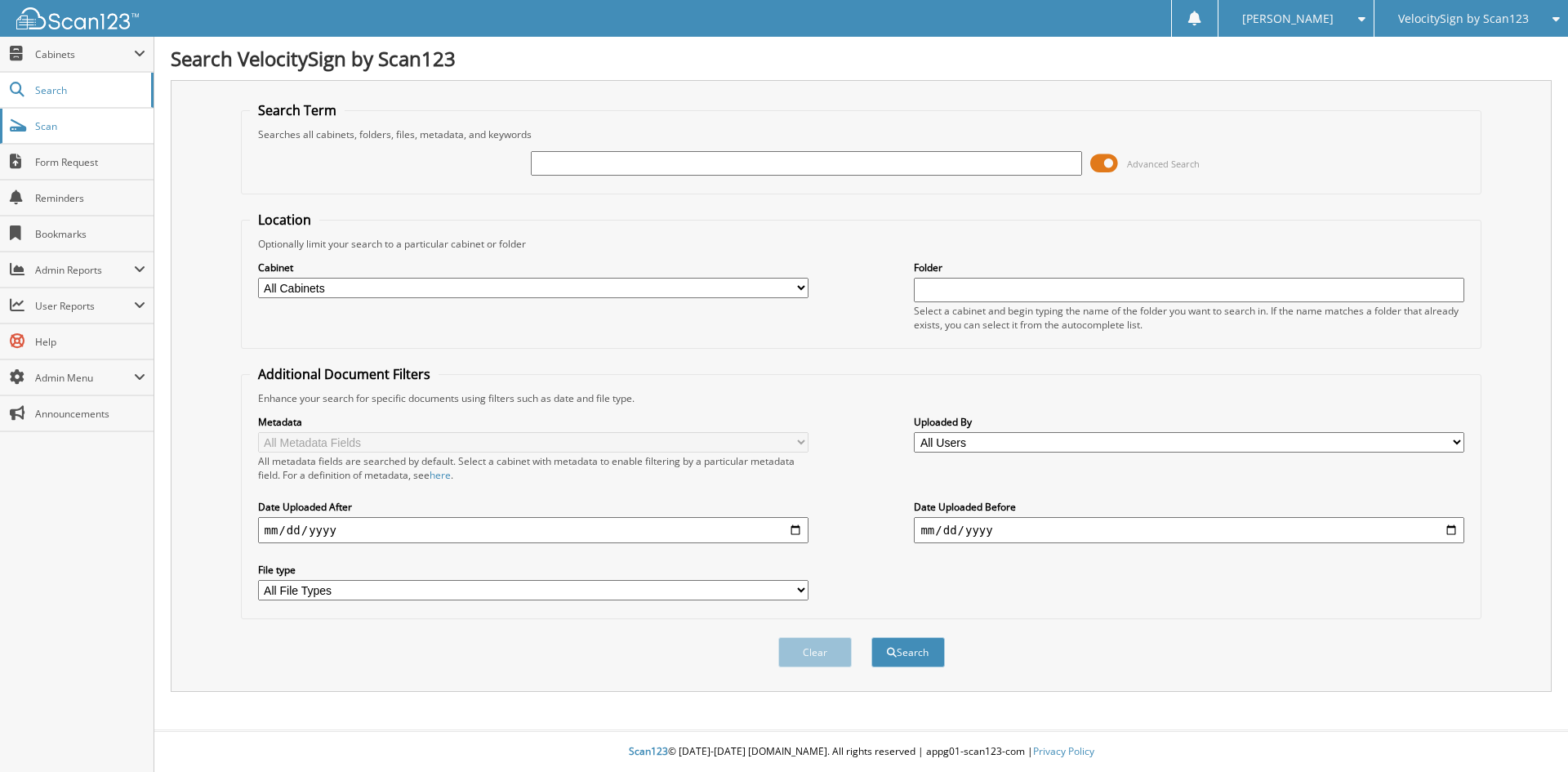
click at [41, 128] on span "Scan" at bounding box center [90, 126] width 110 height 13
